Goal: Task Accomplishment & Management: Complete application form

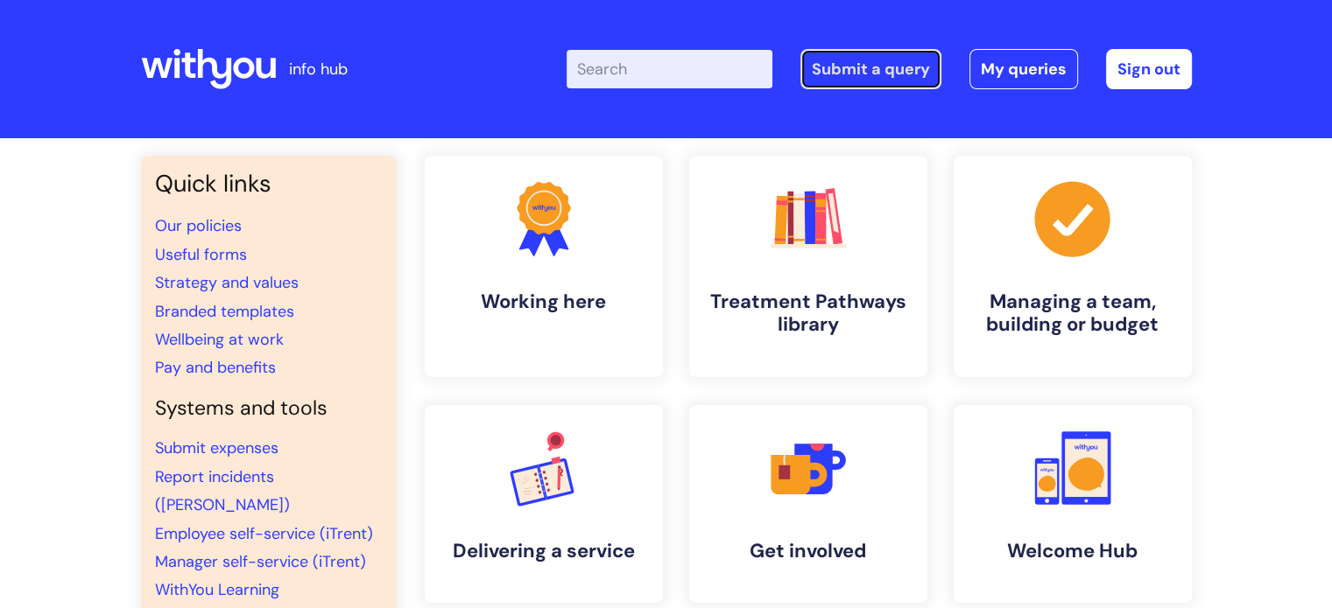
click at [872, 63] on link "Submit a query" at bounding box center [870, 69] width 141 height 40
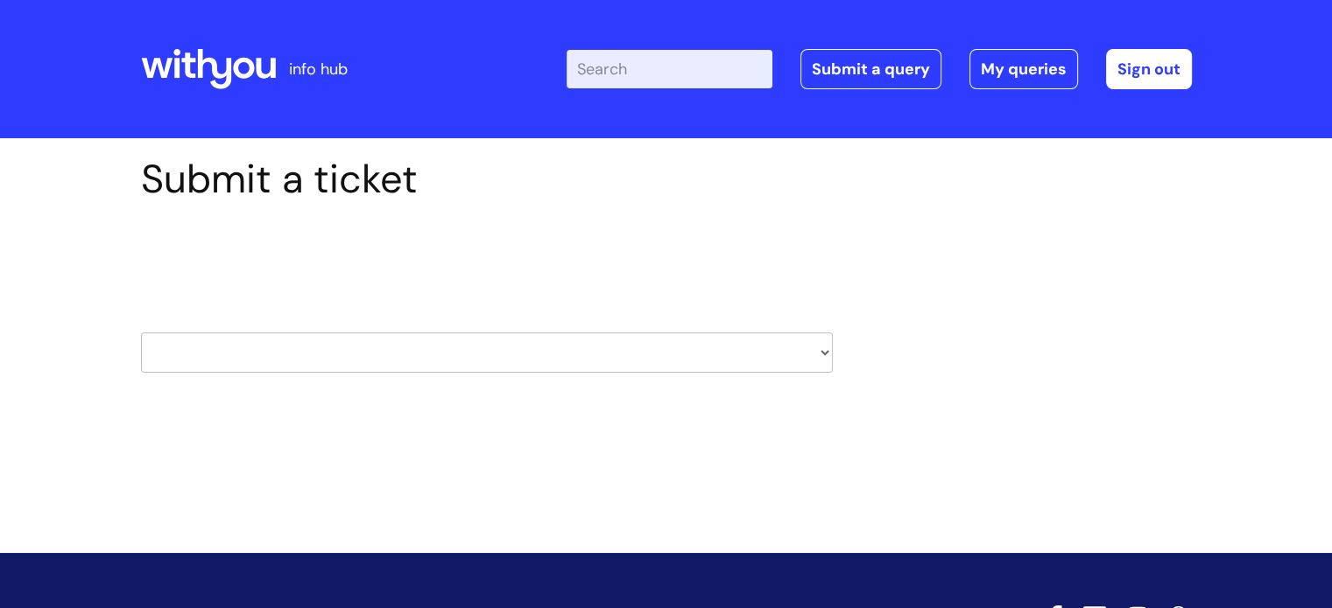
click at [824, 349] on select "HR / People IT and Support Clinical Drug Alerts Finance Accounts Data Support T…" at bounding box center [487, 353] width 692 height 40
select select "learning_and_development"
click at [141, 333] on select "HR / People IT and Support Clinical Drug Alerts Finance Accounts Data Support T…" at bounding box center [487, 353] width 692 height 40
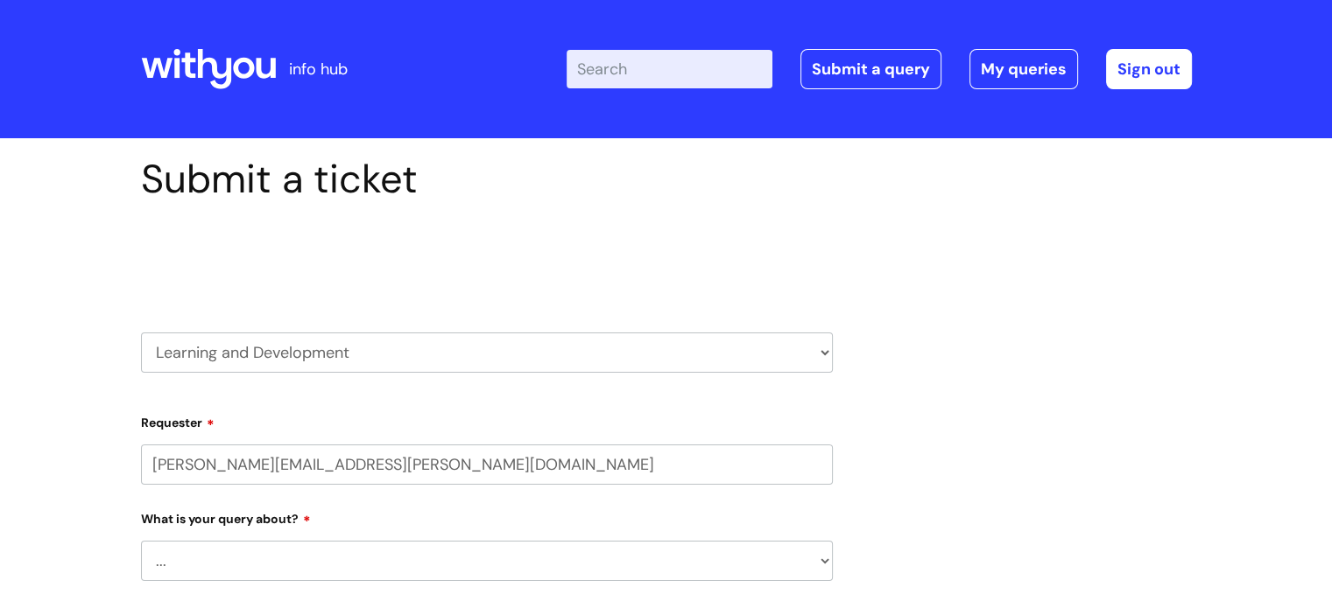
select select "80004418362"
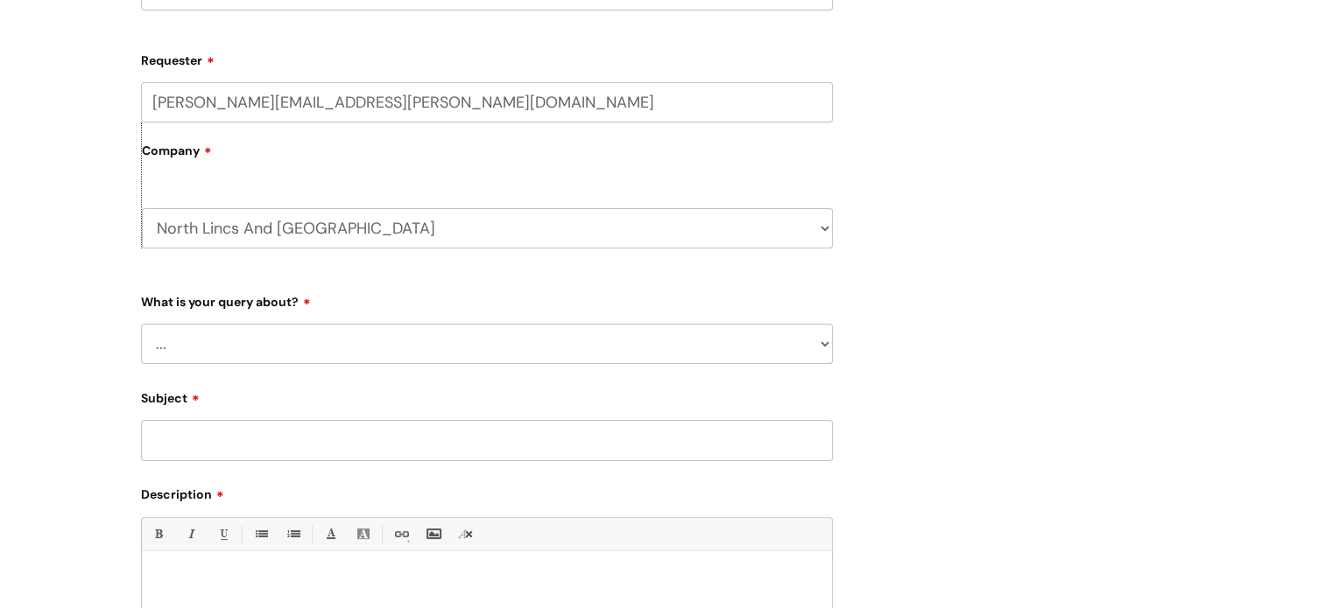
scroll to position [414, 0]
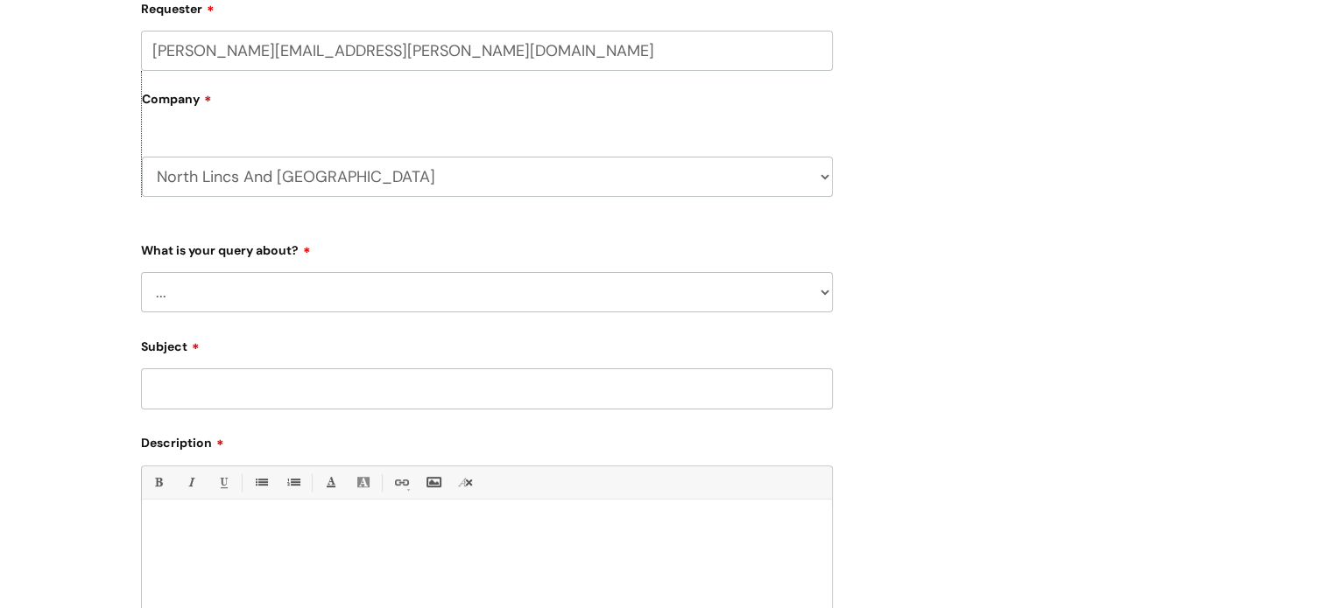
click at [824, 291] on select "... Question about a training course or session booking Ask about apprenticeshi…" at bounding box center [487, 292] width 692 height 40
select select "Question about a training course or session booking"
click at [141, 272] on select "... Question about a training course or session booking Ask about apprenticeshi…" at bounding box center [487, 292] width 692 height 40
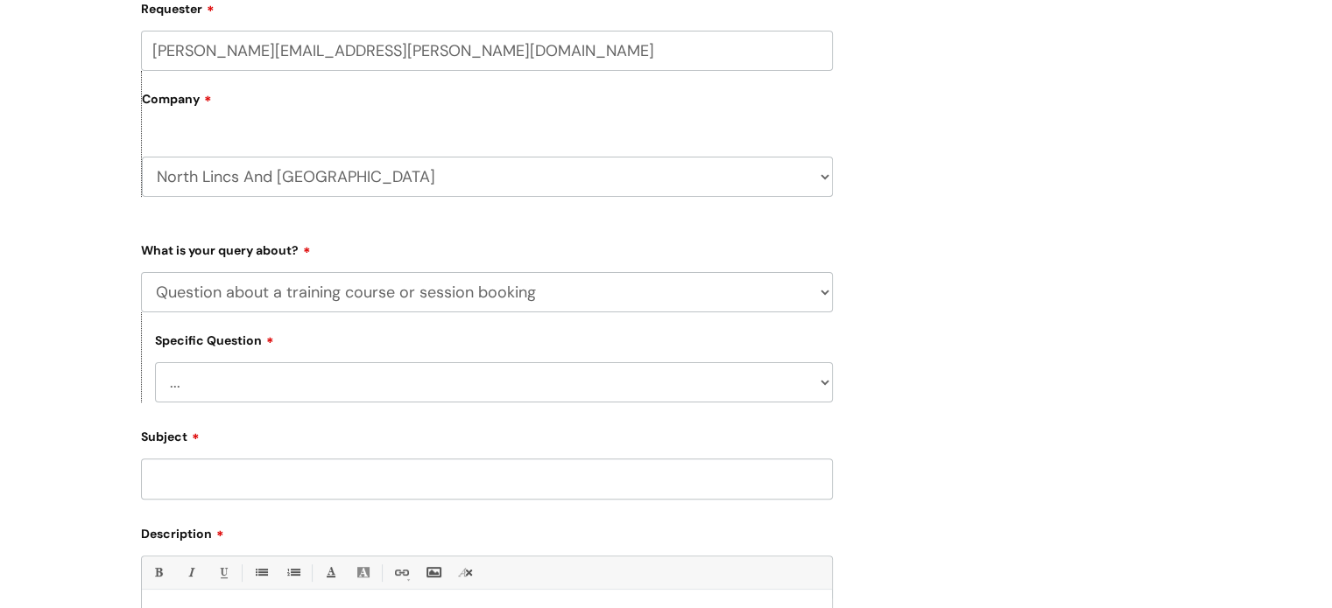
click at [579, 387] on select "... Training booking request Training dates/timetable Enquiry about a topic or …" at bounding box center [494, 382] width 678 height 40
select select "Training booking request"
click at [155, 362] on select "... Training booking request Training dates/timetable Enquiry about a topic or …" at bounding box center [494, 382] width 678 height 40
click at [413, 482] on input "Subject" at bounding box center [487, 479] width 692 height 40
click at [413, 482] on input "C" at bounding box center [487, 479] width 692 height 40
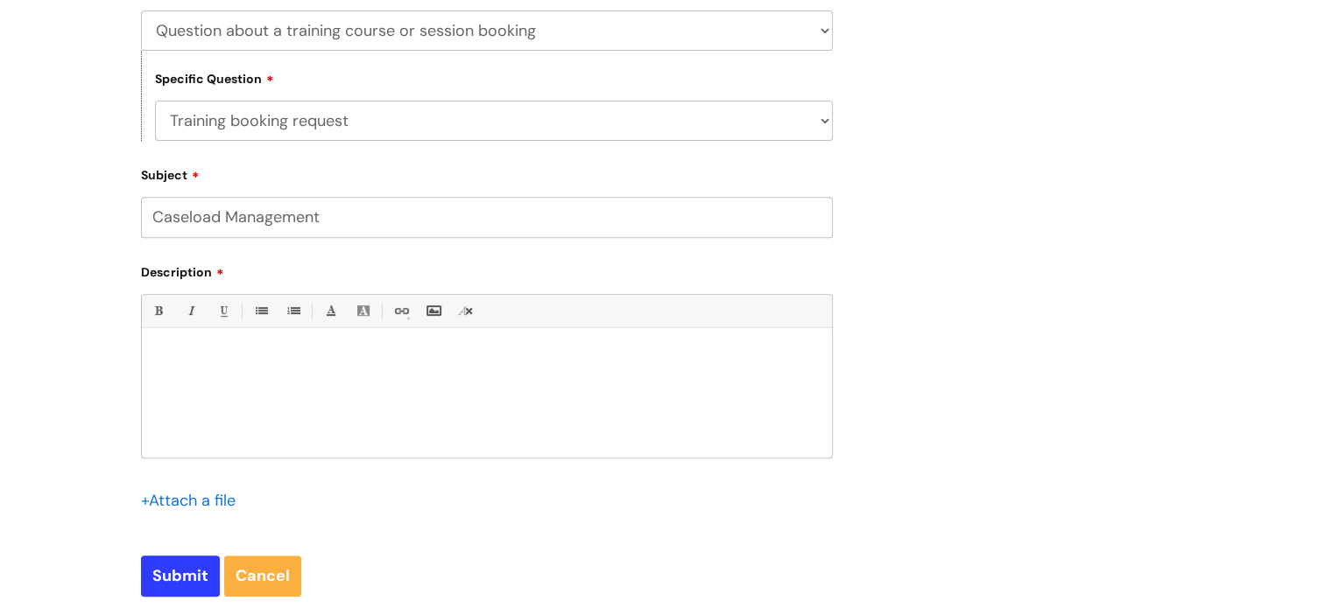
scroll to position [739, 0]
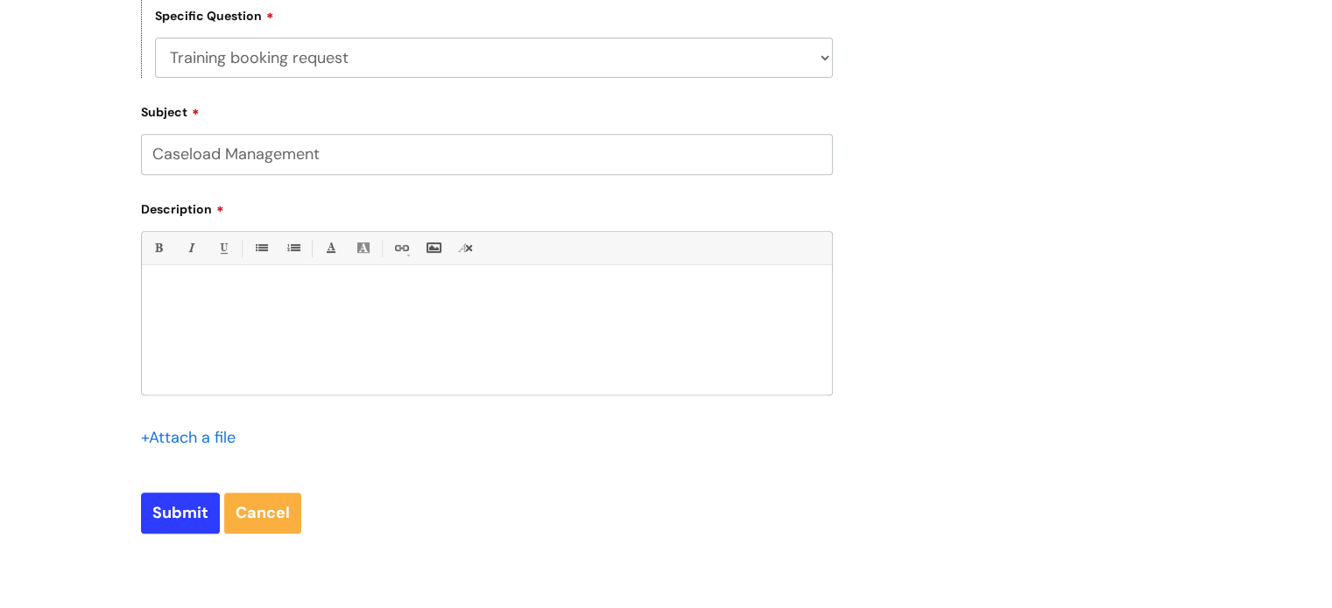
type input "Caseload Management"
click at [198, 299] on p at bounding box center [487, 295] width 664 height 16
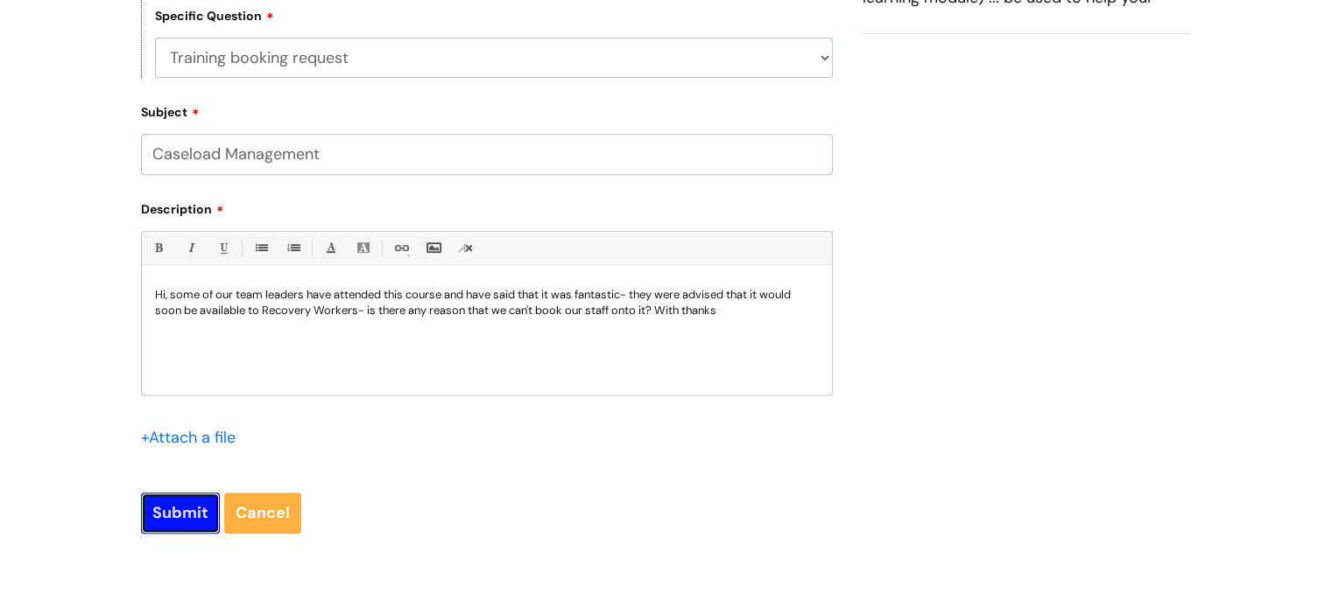
click at [176, 517] on input "Submit" at bounding box center [180, 513] width 79 height 40
type input "Please Wait..."
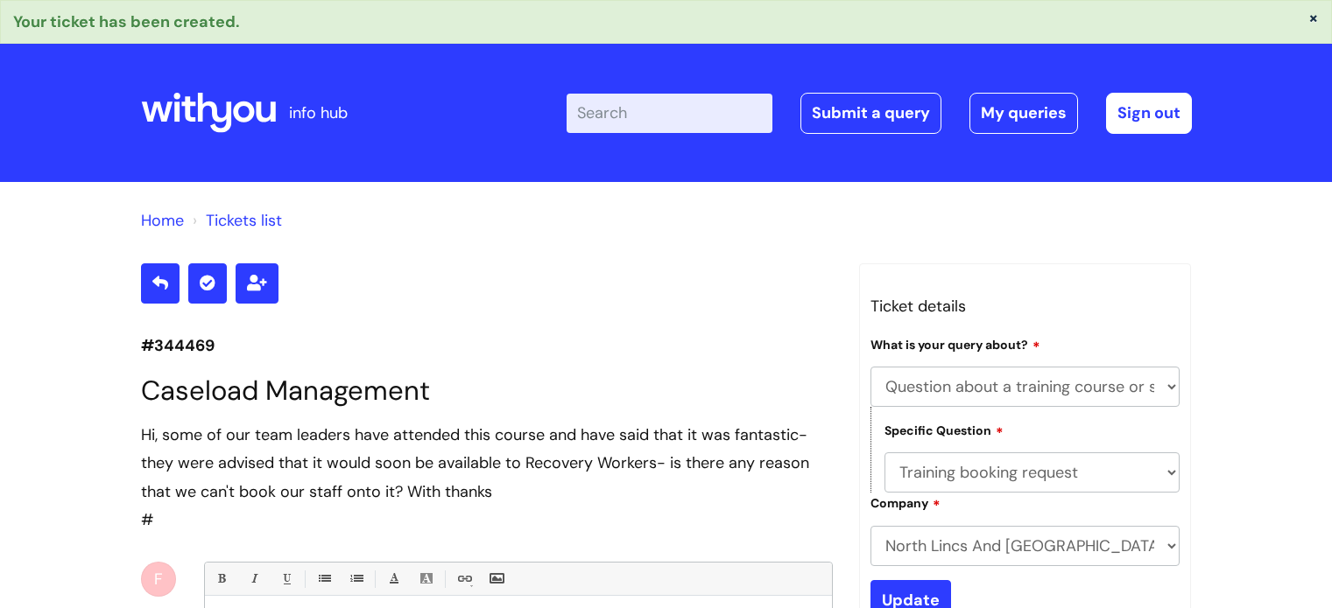
select select "Question about a training course or session booking"
select select "Training booking request"
click at [1313, 17] on button "×" at bounding box center [1313, 18] width 11 height 16
